Goal: Task Accomplishment & Management: Use online tool/utility

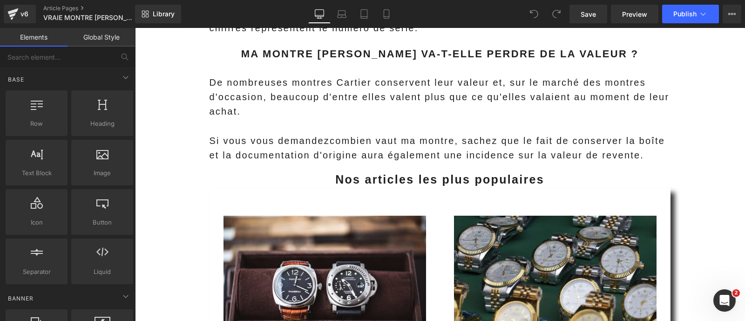
scroll to position [6770, 0]
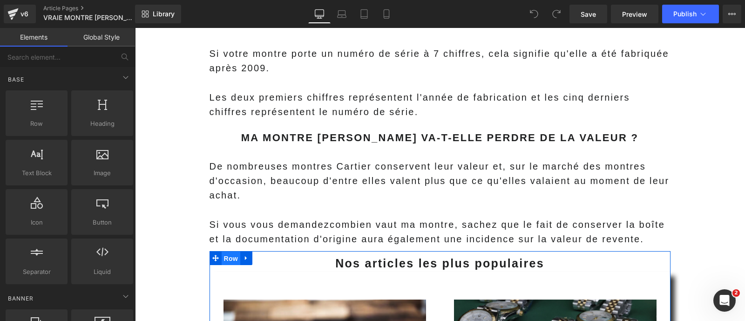
click at [232, 251] on span "Row" at bounding box center [231, 258] width 19 height 14
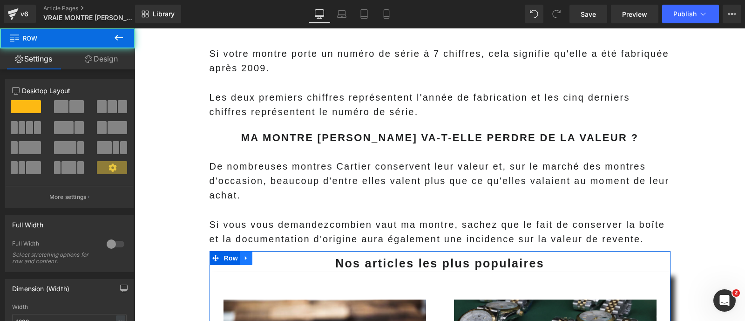
click at [243, 254] on icon at bounding box center [246, 257] width 7 height 7
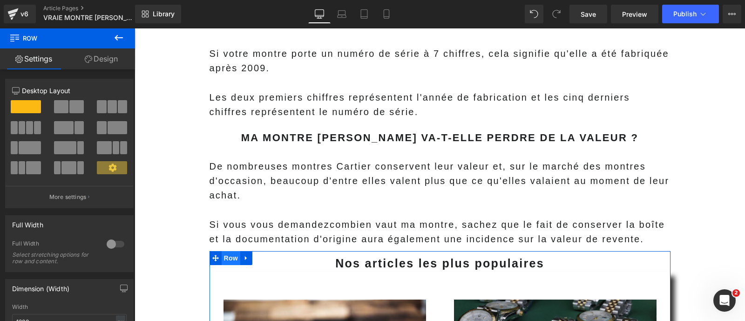
click at [225, 251] on span "Row" at bounding box center [231, 258] width 19 height 14
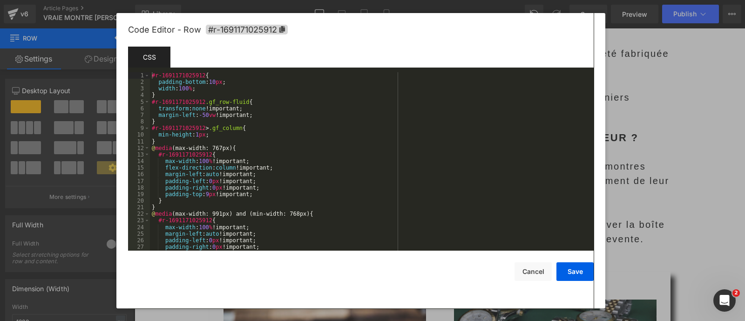
click at [229, 0] on div "Row You are previewing how the will restyle your page. You can not edit Element…" at bounding box center [372, 0] width 745 height 0
click at [256, 182] on div "#r-1691171025912 { padding-bottom : 10 px ; width : 100 % ; } #r-1691171025912 …" at bounding box center [370, 167] width 440 height 191
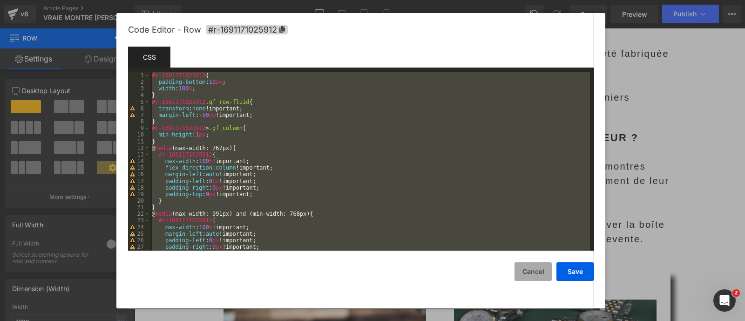
click at [532, 275] on button "Cancel" at bounding box center [532, 271] width 37 height 19
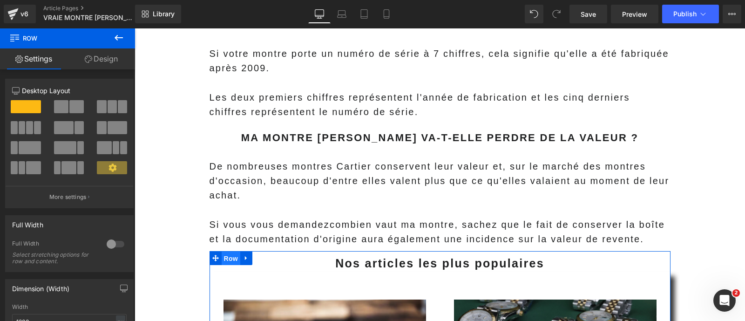
click at [224, 251] on span "Row" at bounding box center [231, 258] width 19 height 14
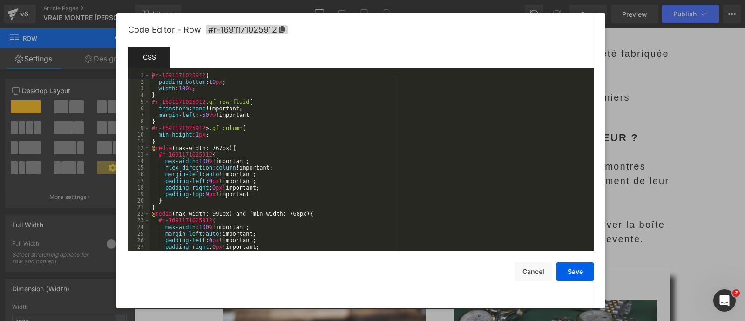
click at [211, 0] on div "Row You are previewing how the will restyle your page. You can not edit Element…" at bounding box center [372, 0] width 745 height 0
click at [256, 145] on div "#r-1691171025912 { padding-bottom : 10 px ; width : 100 % ; } #r-1691171025912 …" at bounding box center [370, 167] width 440 height 191
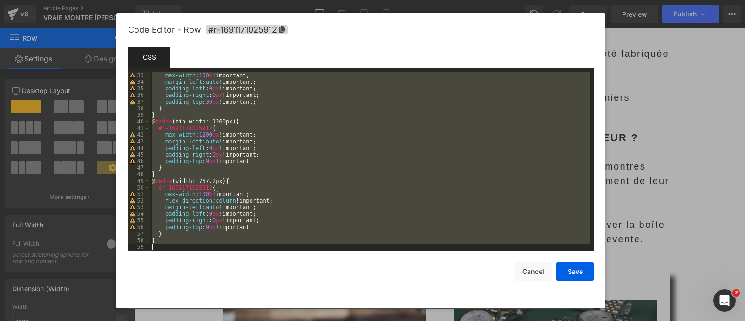
scroll to position [211, 0]
click at [524, 273] on button "Cancel" at bounding box center [532, 271] width 37 height 19
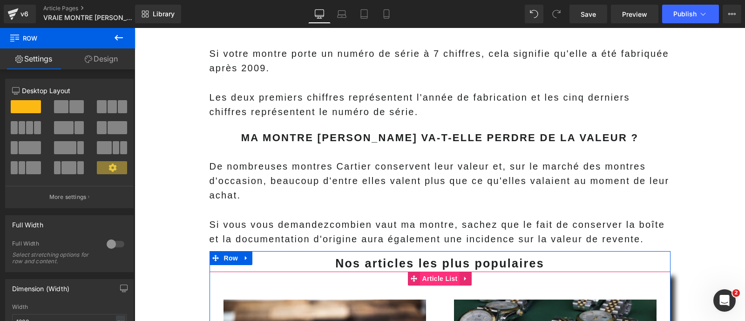
click at [426, 271] on span "Article List" at bounding box center [440, 278] width 40 height 14
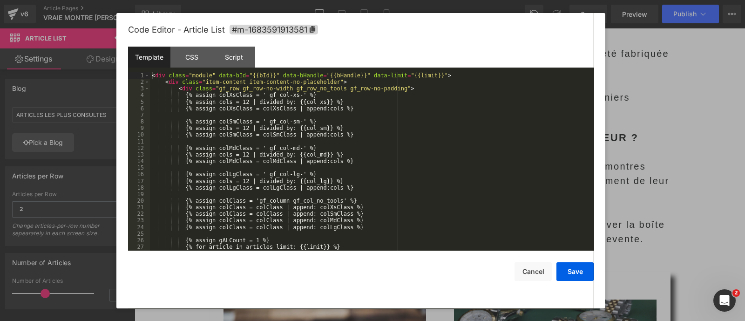
click at [423, 0] on div "Article List You are previewing how the will restyle your page. You can not edi…" at bounding box center [372, 0] width 745 height 0
click at [241, 60] on div "Script" at bounding box center [234, 57] width 42 height 21
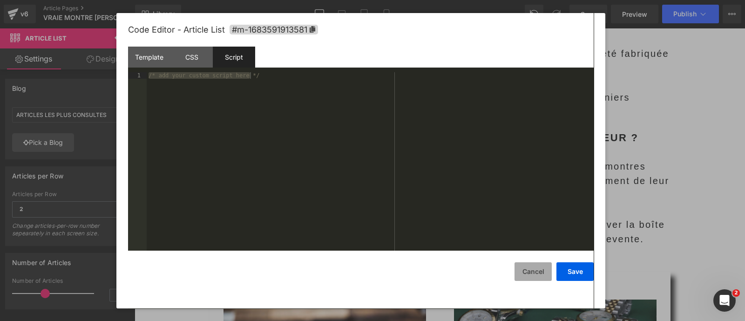
click at [529, 272] on button "Cancel" at bounding box center [532, 271] width 37 height 19
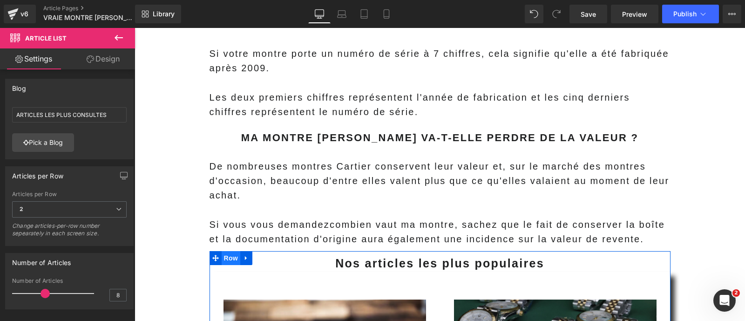
click at [227, 251] on span "Row" at bounding box center [231, 258] width 19 height 14
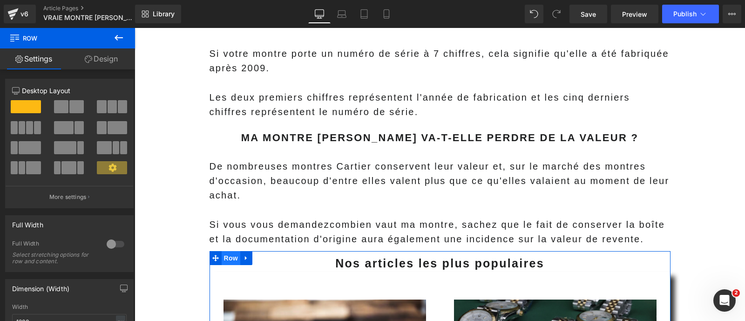
click at [226, 251] on span "Row" at bounding box center [231, 258] width 19 height 14
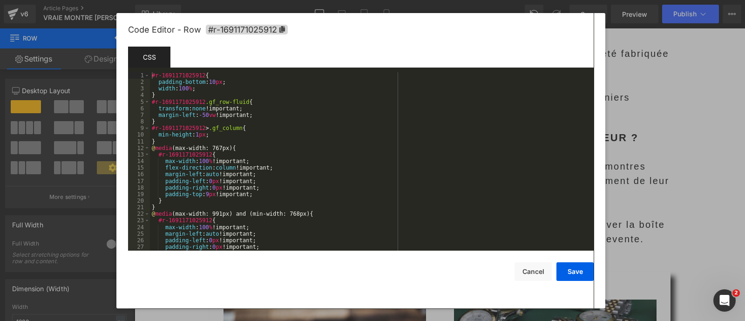
click at [226, 0] on div "Row You are previewing how the will restyle your page. You can not edit Element…" at bounding box center [372, 0] width 745 height 0
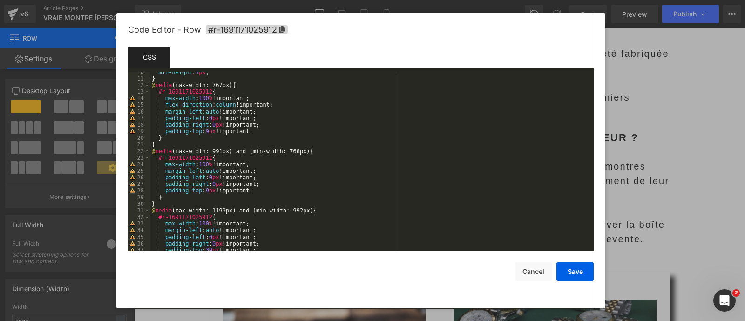
scroll to position [0, 0]
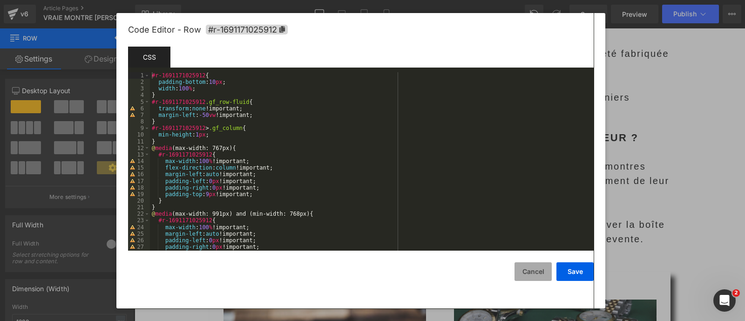
click at [528, 275] on button "Cancel" at bounding box center [532, 271] width 37 height 19
